Goal: Information Seeking & Learning: Learn about a topic

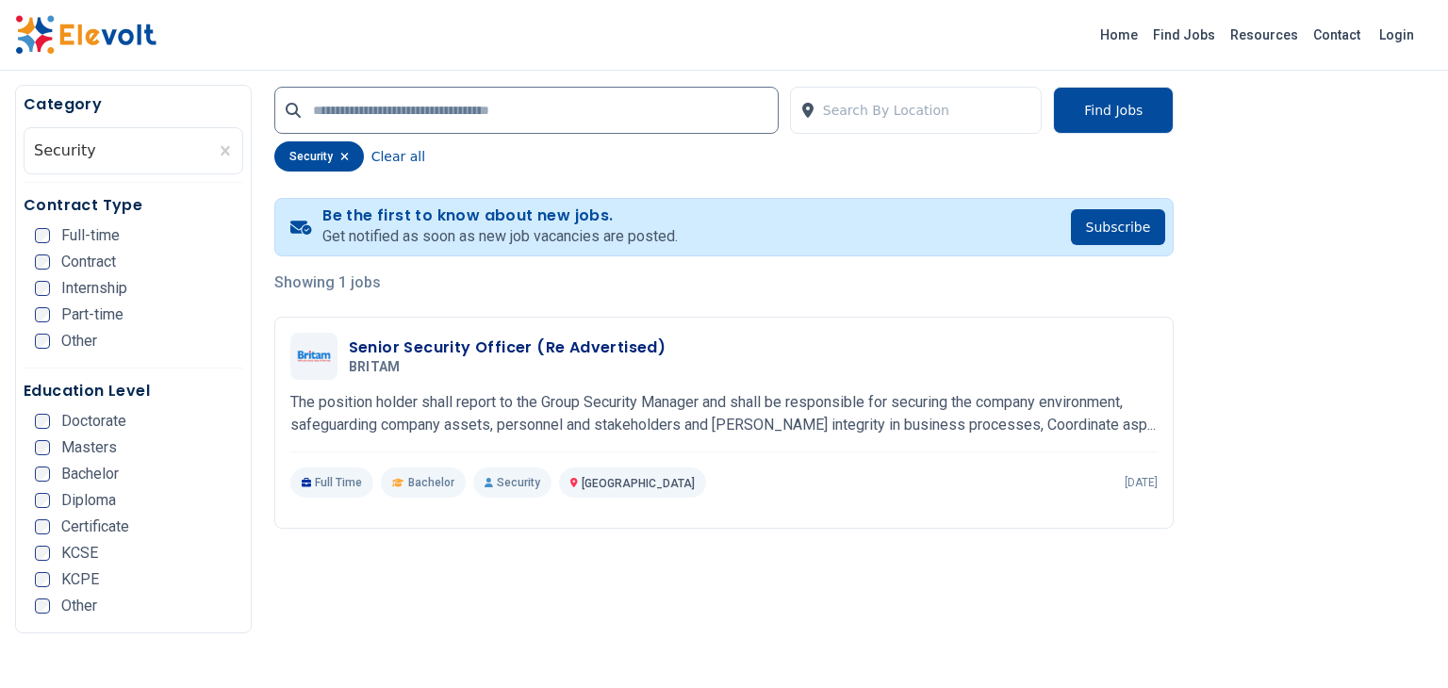
scroll to position [353, 0]
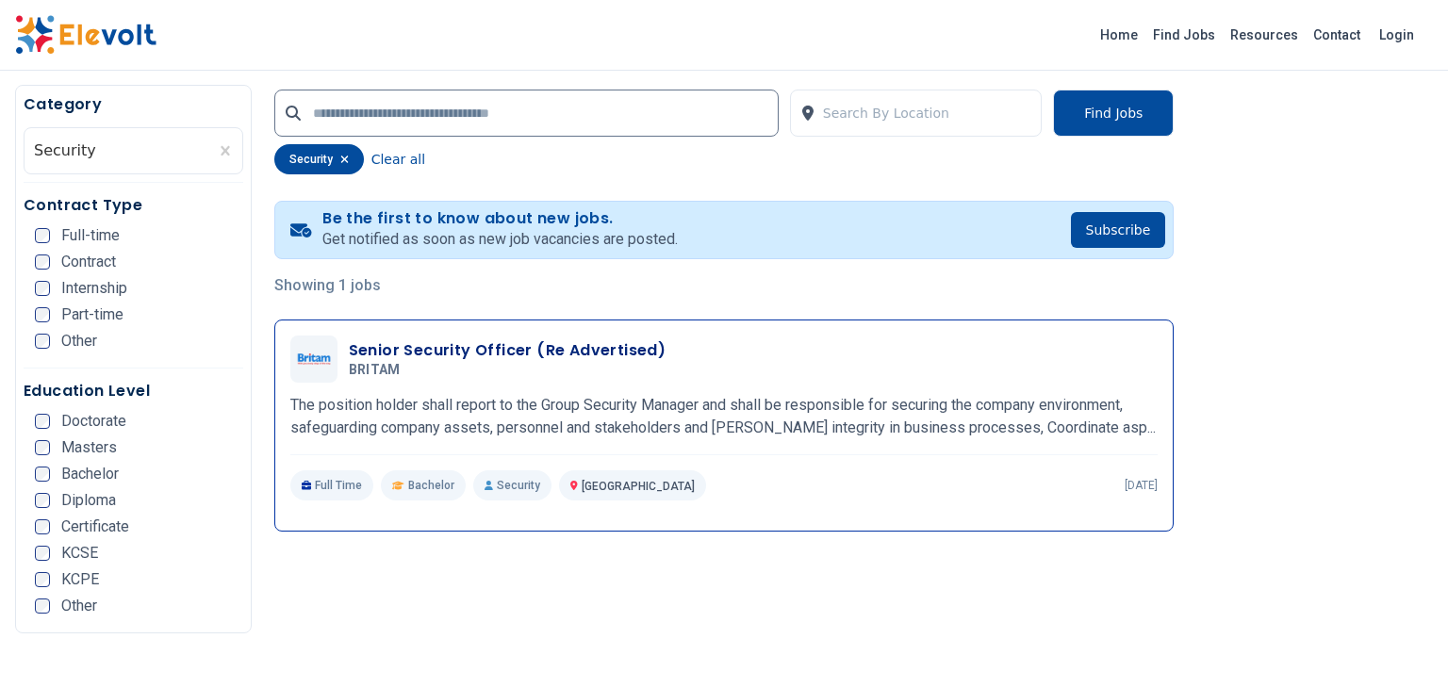
click at [489, 367] on h5 "BRITAM" at bounding box center [504, 370] width 310 height 17
